Goal: Task Accomplishment & Management: Manage account settings

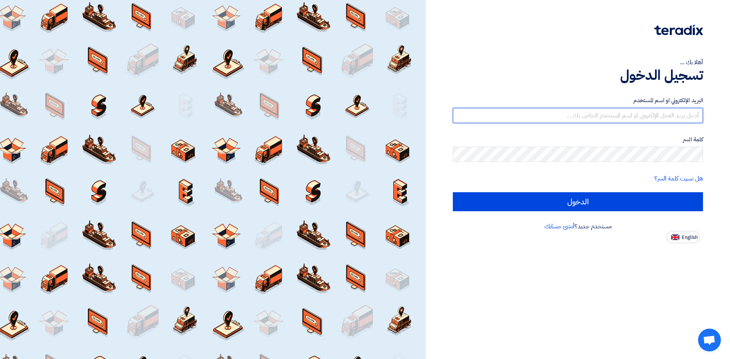
type input "[EMAIL_ADDRESS][DOMAIN_NAME]"
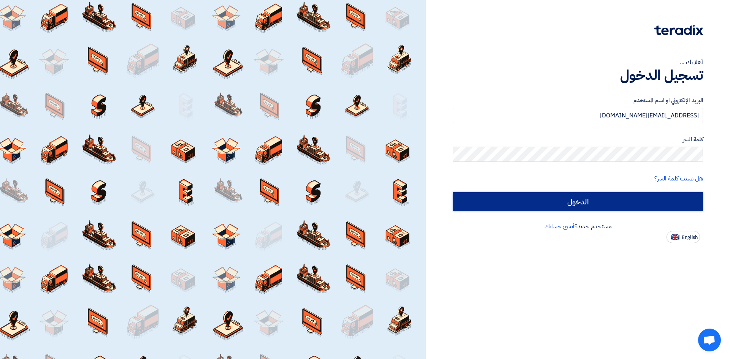
click at [647, 207] on input "الدخول" at bounding box center [578, 201] width 250 height 19
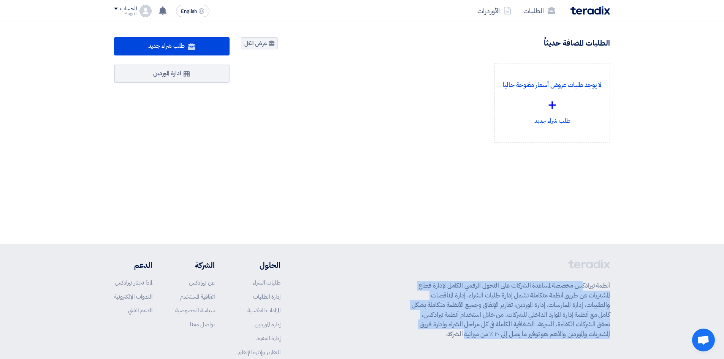
drag, startPoint x: 608, startPoint y: 287, endPoint x: 461, endPoint y: 349, distance: 160.0
click at [461, 349] on div "أنظمة تيرادكس مخصصة لمساعدة الشركات على التحول الرقمي الكامل لإدارة قطاع المشتر…" at bounding box center [511, 321] width 199 height 122
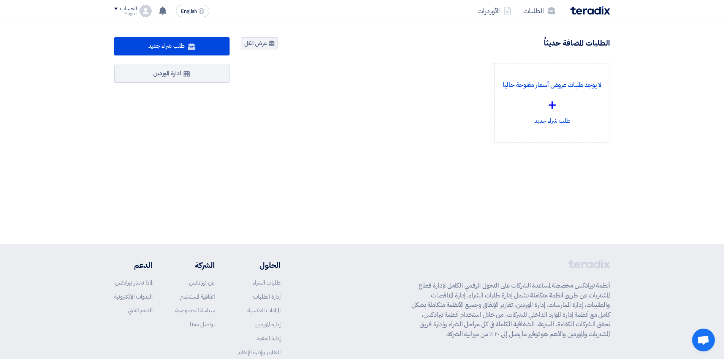
click at [446, 335] on p "أنظمة تيرادكس مخصصة لمساعدة الشركات على التحول الرقمي الكامل لإدارة قطاع المشتر…" at bounding box center [511, 310] width 199 height 58
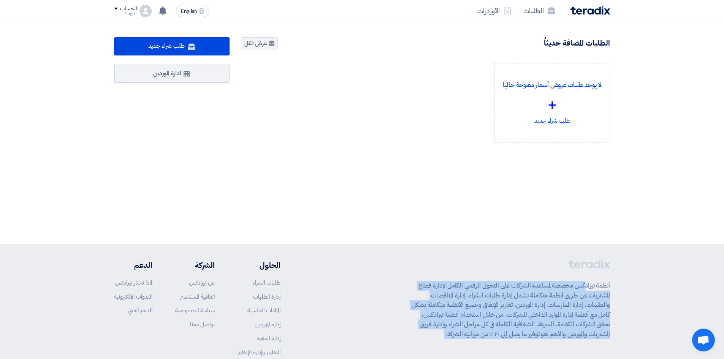
click at [446, 335] on p "أنظمة تيرادكس مخصصة لمساعدة الشركات على التحول الرقمي الكامل لإدارة قطاع المشتر…" at bounding box center [511, 310] width 199 height 58
click at [462, 322] on p "أنظمة تيرادكس مخصصة لمساعدة الشركات على التحول الرقمي الكامل لإدارة قطاع المشتر…" at bounding box center [511, 310] width 199 height 58
